Goal: Task Accomplishment & Management: Manage account settings

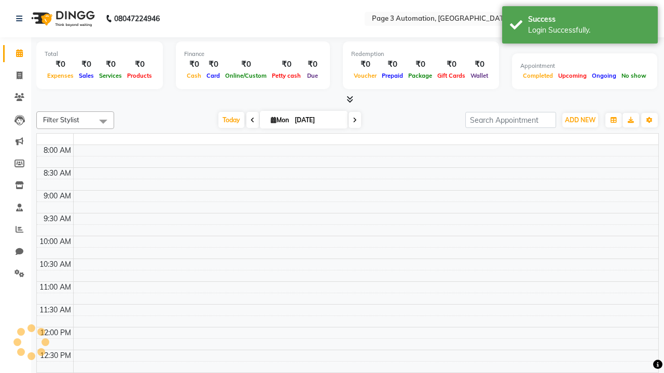
select select "en"
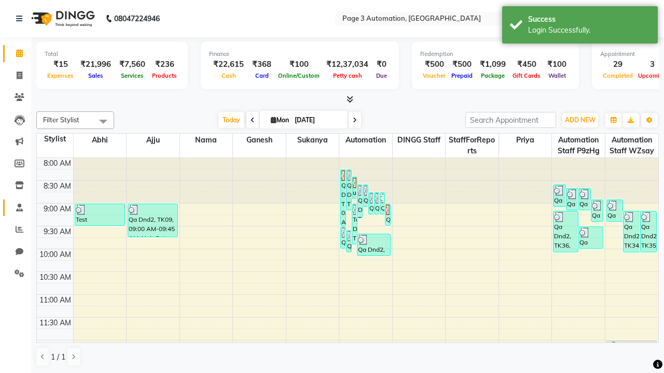
click at [16, 207] on span at bounding box center [19, 208] width 18 height 12
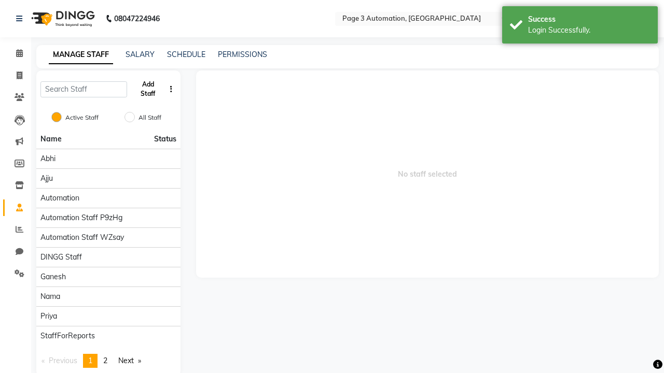
click at [148, 89] on button "Add Staff" at bounding box center [148, 89] width 34 height 27
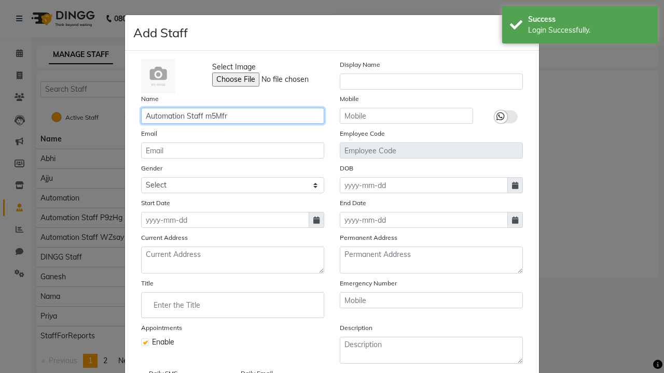
type input "Automation Staff m5Mfr"
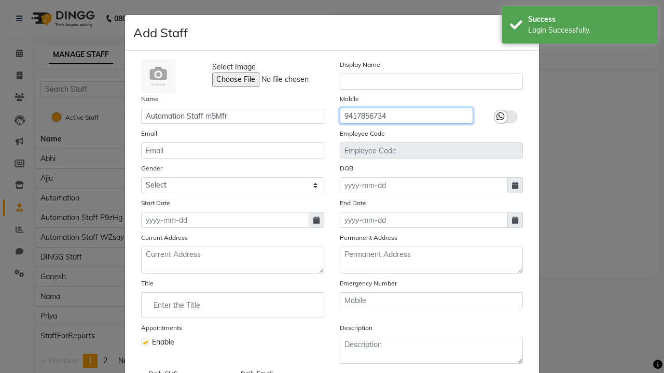
type input "9417856734"
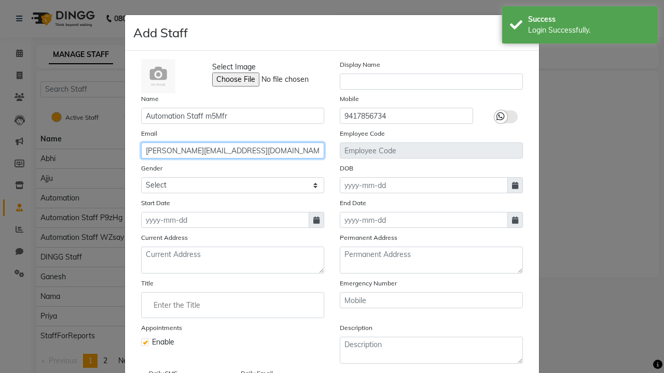
type input "wava.block@gmail.com"
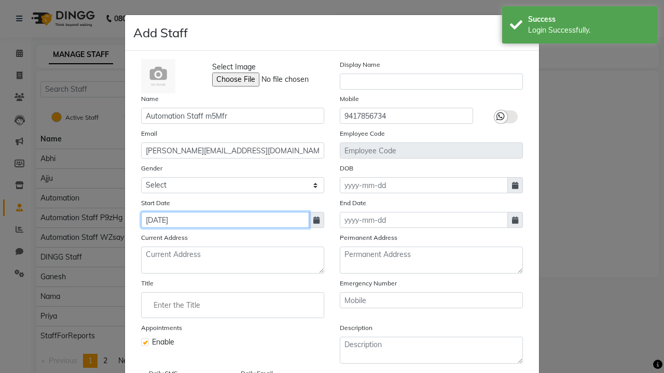
type input "Sep 01, 2025"
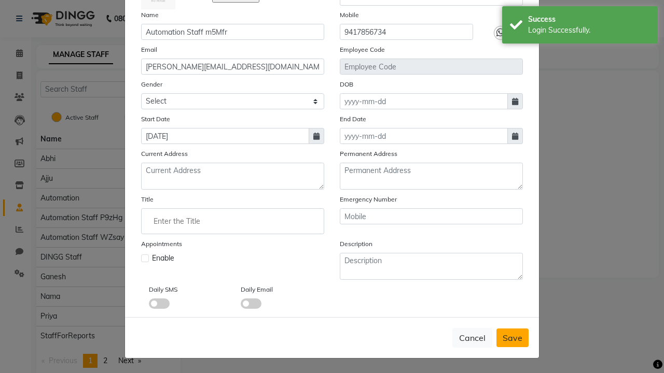
checkbox input "false"
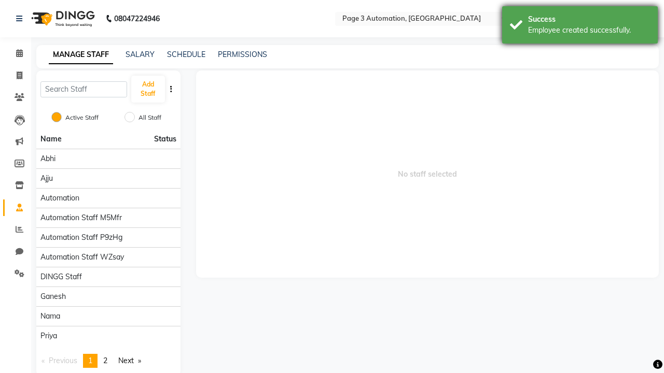
click at [580, 26] on div "Employee created successfully." at bounding box center [589, 30] width 122 height 11
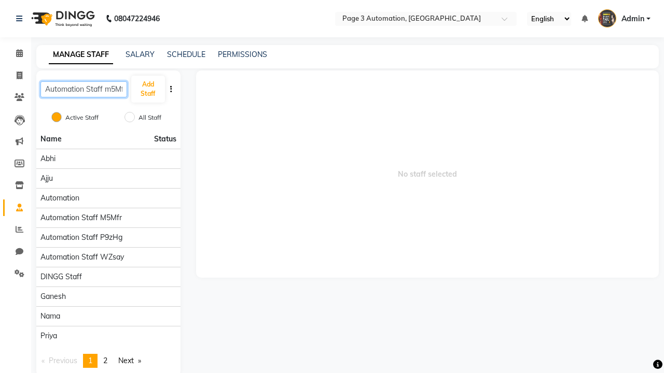
scroll to position [0, 4]
type input "Automation Staff m5Mfr"
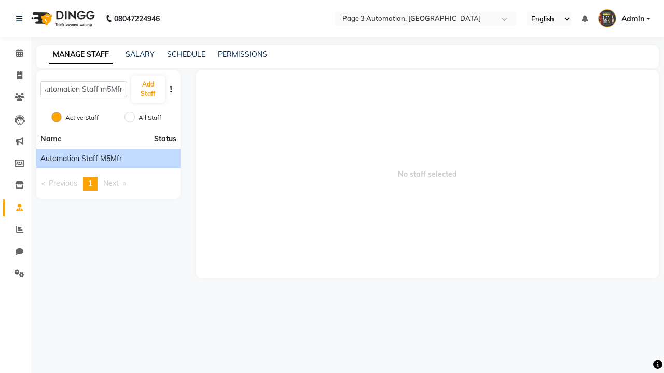
click at [108, 159] on span "Automation Staff m5Mfr" at bounding box center [80, 159] width 81 height 11
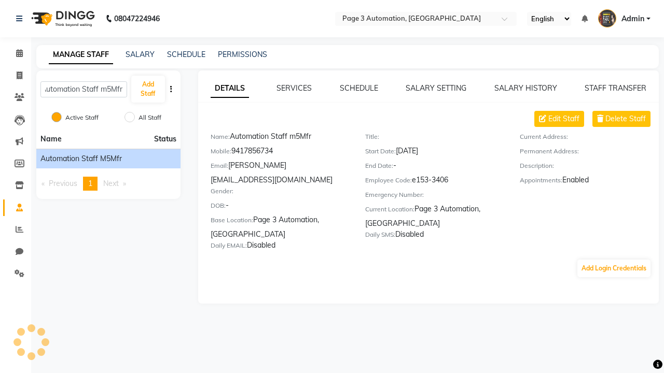
scroll to position [0, 0]
click at [614, 260] on button "Add Login Credentials" at bounding box center [613, 269] width 73 height 18
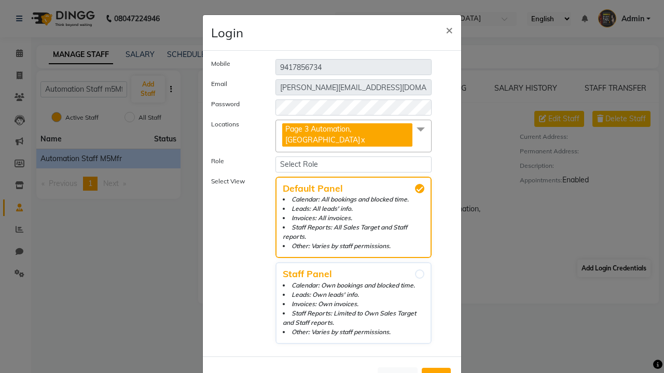
select select "4595"
click at [436, 372] on span "Add" at bounding box center [436, 377] width 17 height 10
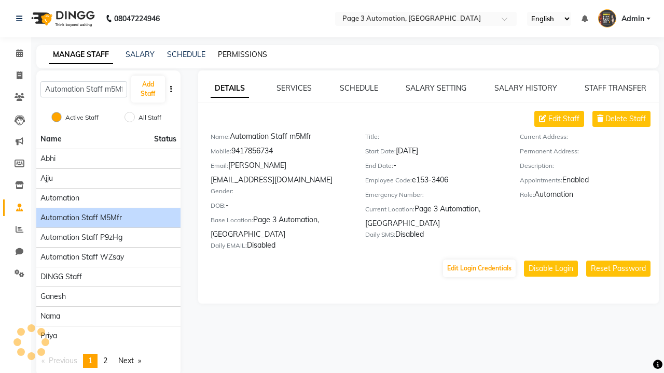
click at [242, 54] on link "PERMISSIONS" at bounding box center [242, 54] width 49 height 9
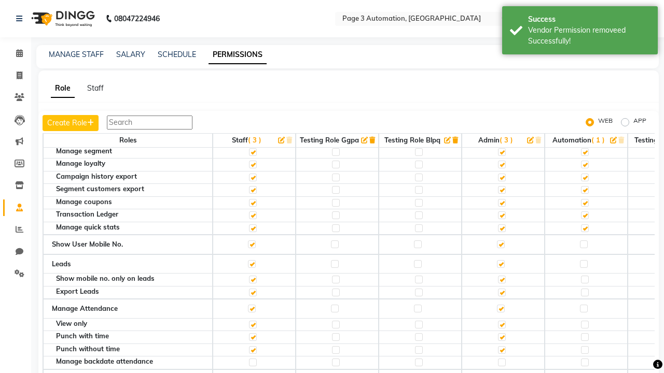
click at [584, 128] on label at bounding box center [584, 124] width 8 height 8
click at [584, 127] on input "checkbox" at bounding box center [583, 123] width 7 height 7
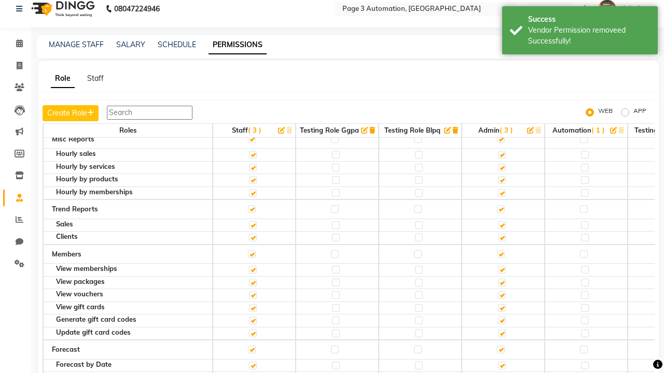
scroll to position [0, 0]
click at [624, 9] on span "Admin" at bounding box center [632, 8] width 23 height 11
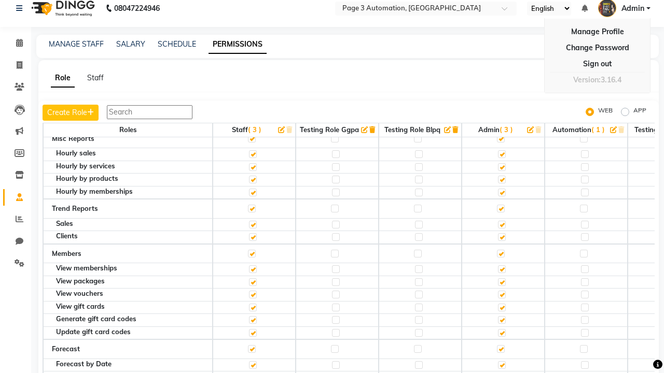
scroll to position [10, 0]
click at [597, 64] on link "Sign out" at bounding box center [597, 65] width 95 height 16
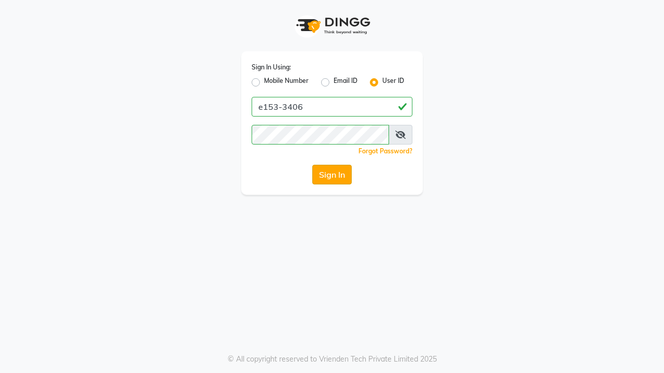
click at [332, 175] on button "Sign In" at bounding box center [331, 175] width 39 height 20
